Goal: Information Seeking & Learning: Learn about a topic

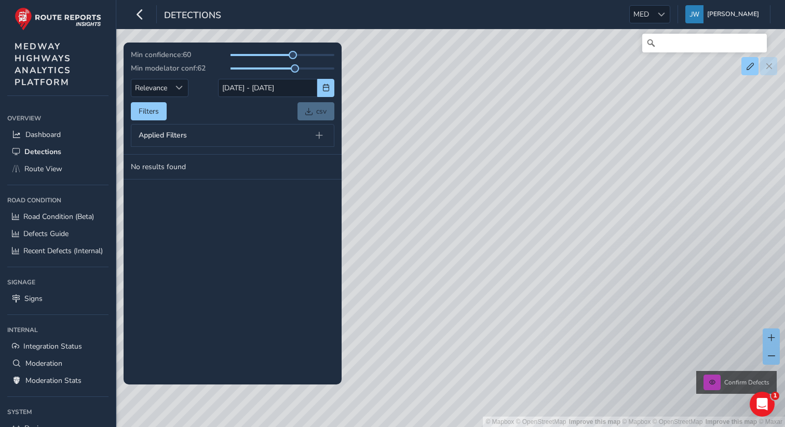
click at [644, 24] on div "Detections MED MED Jennifer Walsh Colour Scheme: Dark Dim Light Logout" at bounding box center [450, 14] width 669 height 29
click at [665, 11] on span at bounding box center [661, 14] width 7 height 7
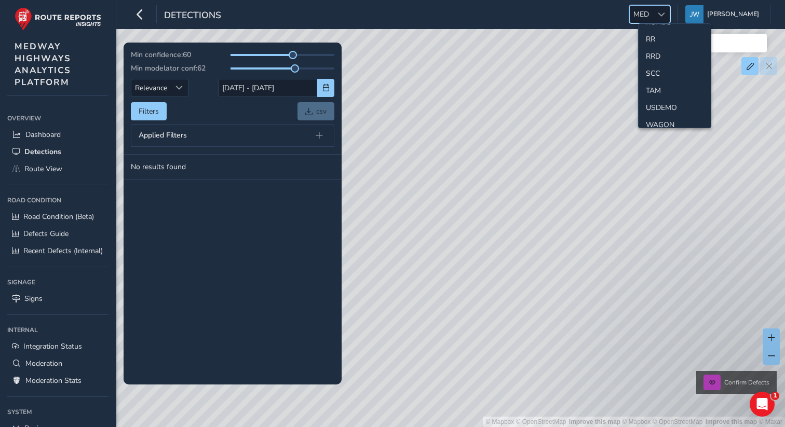
scroll to position [555, 0]
click at [659, 101] on li "WBRK" at bounding box center [675, 98] width 72 height 17
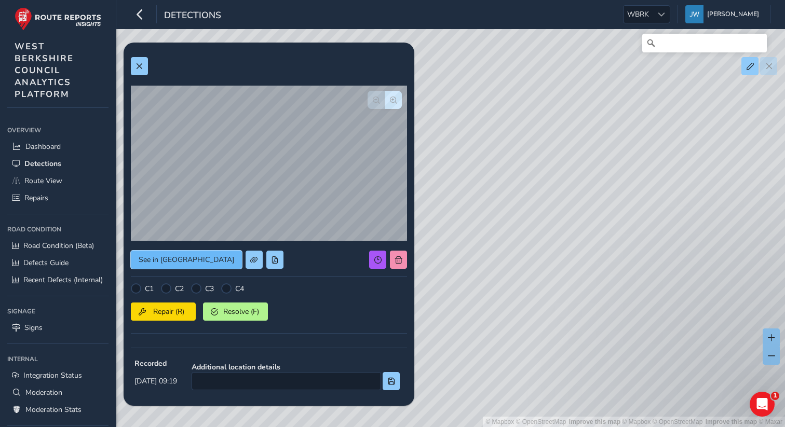
click at [180, 257] on span "See in Route View" at bounding box center [187, 260] width 96 height 10
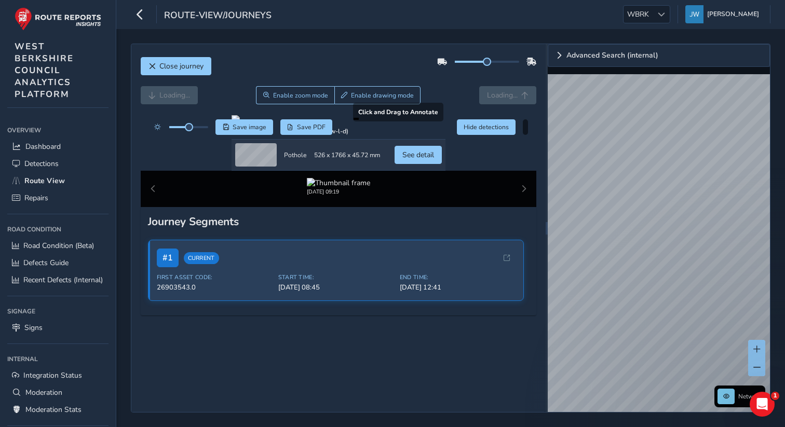
click at [289, 124] on div at bounding box center [339, 119] width 214 height 8
click at [439, 124] on div at bounding box center [339, 119] width 214 height 8
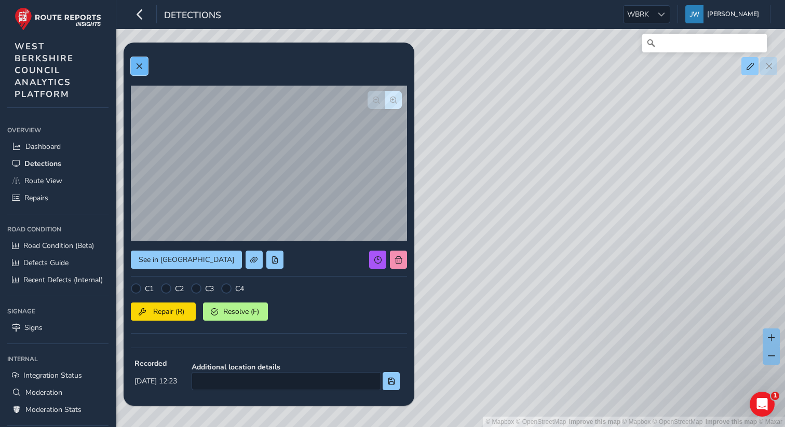
click at [138, 75] on button at bounding box center [139, 66] width 17 height 18
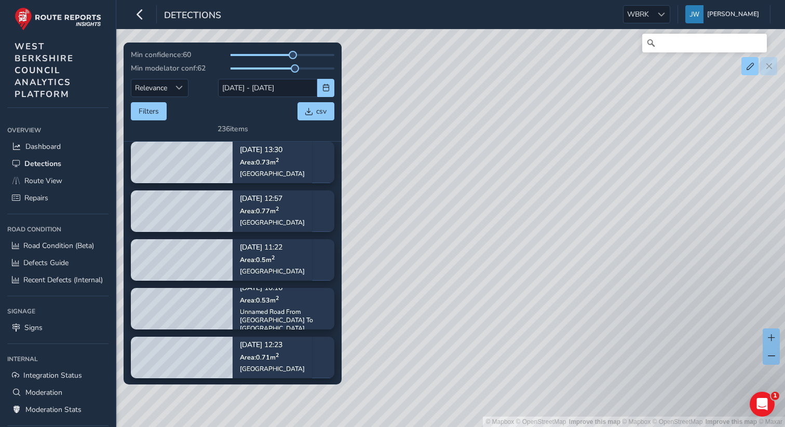
scroll to position [481, 0]
